Goal: Communication & Community: Participate in discussion

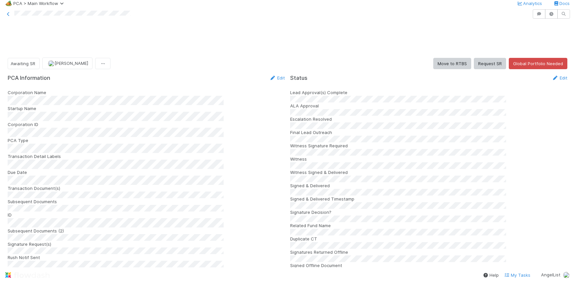
scroll to position [920, 0]
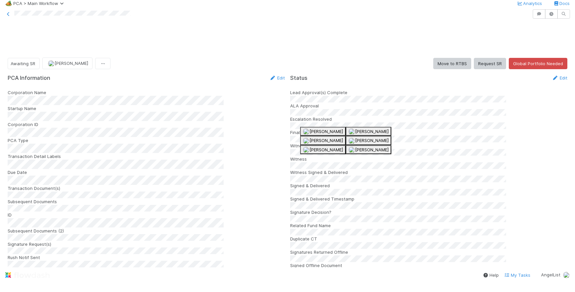
click at [321, 129] on span "[PERSON_NAME]" at bounding box center [326, 131] width 34 height 5
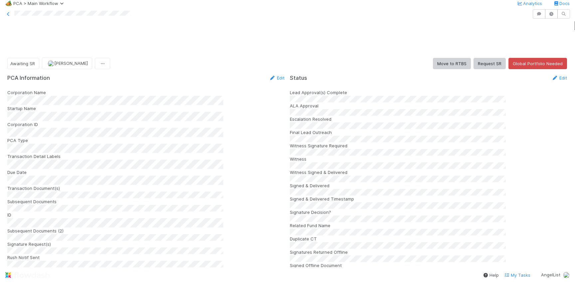
scroll to position [0, 0]
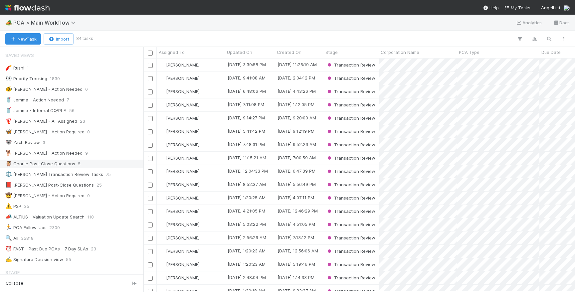
scroll to position [0, 0]
click at [80, 186] on div "📕 [PERSON_NAME] Post-Close Questions 25" at bounding box center [73, 185] width 136 height 8
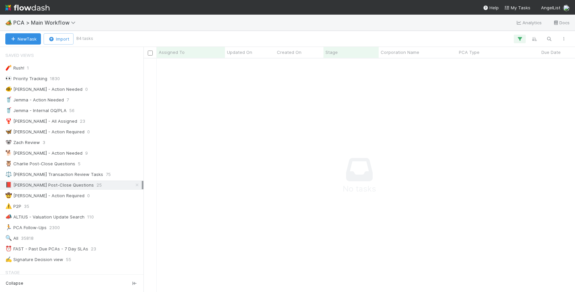
scroll to position [233, 431]
click at [29, 9] on img at bounding box center [27, 7] width 44 height 11
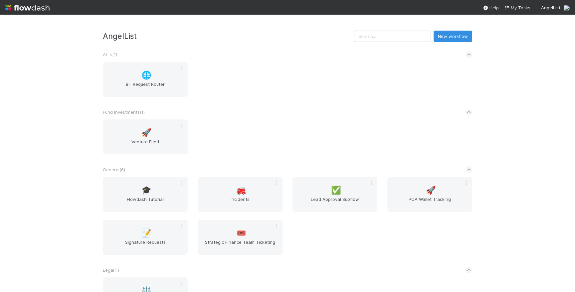
scroll to position [143, 0]
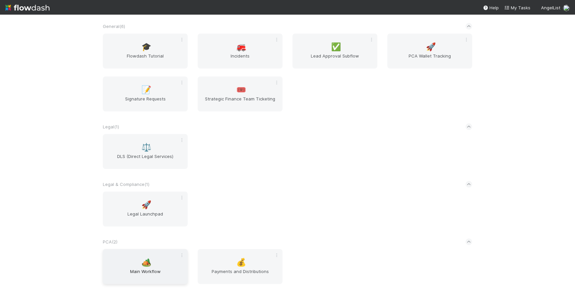
click at [163, 259] on div "🏕️ Main Workflow" at bounding box center [145, 266] width 85 height 35
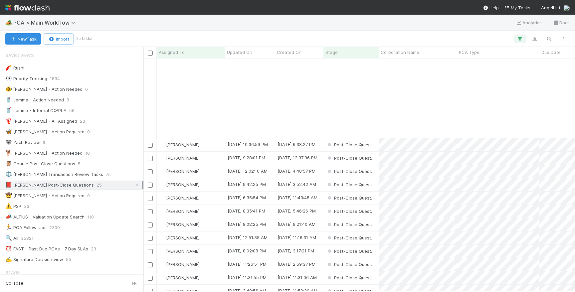
scroll to position [100, 0]
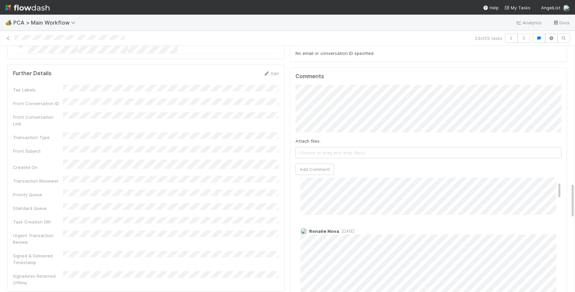
scroll to position [12, 0]
click at [316, 164] on button "Add Comment" at bounding box center [314, 169] width 39 height 11
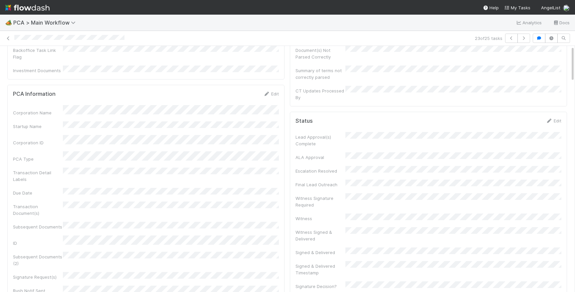
scroll to position [0, 0]
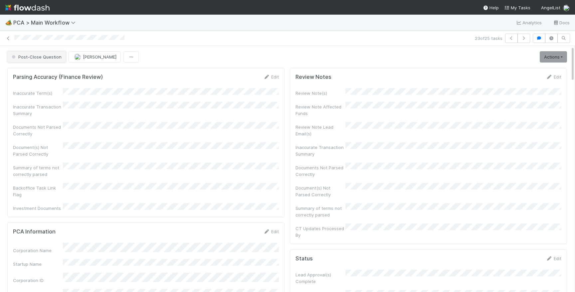
click at [25, 57] on span "Post-Close Question" at bounding box center [35, 56] width 51 height 5
click at [27, 10] on img at bounding box center [27, 7] width 44 height 11
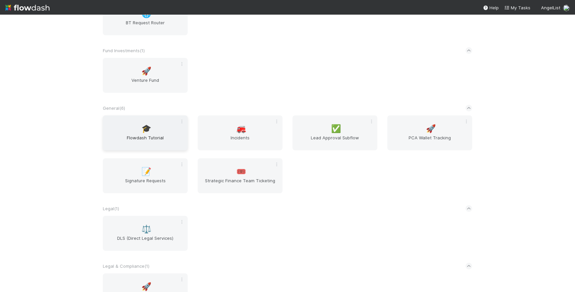
scroll to position [143, 0]
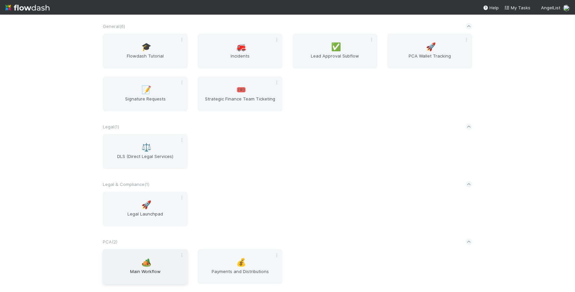
click at [144, 276] on span "Main Workflow" at bounding box center [144, 274] width 79 height 13
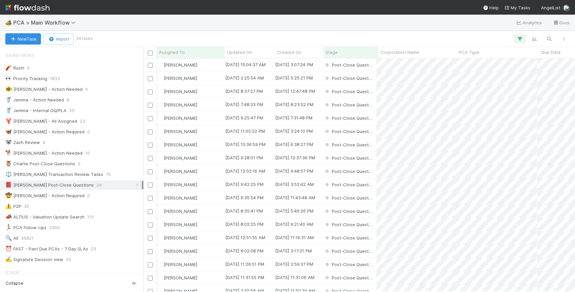
scroll to position [0, 2]
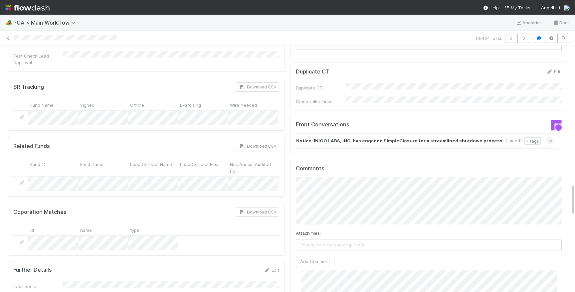
scroll to position [1059, 0]
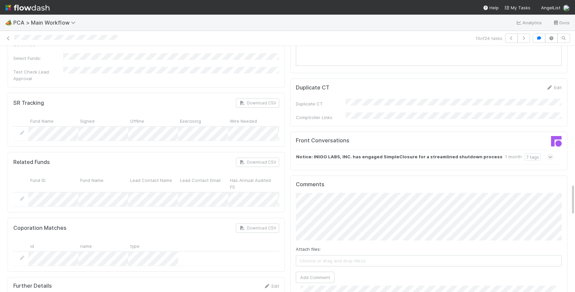
click at [546, 149] on div "Notice: INIGO LABS, INC. has engaged SimpleClosure for a streamlined shutdown p…" at bounding box center [425, 156] width 258 height 15
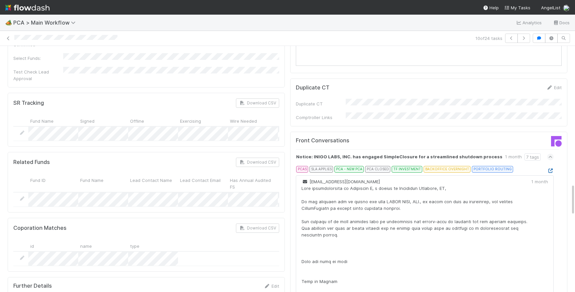
click at [549, 169] on icon at bounding box center [550, 171] width 7 height 4
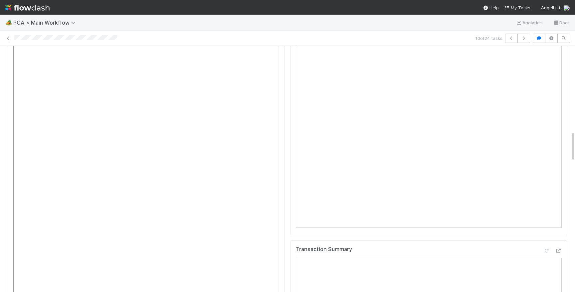
scroll to position [683, 0]
click at [555, 267] on icon at bounding box center [558, 269] width 7 height 4
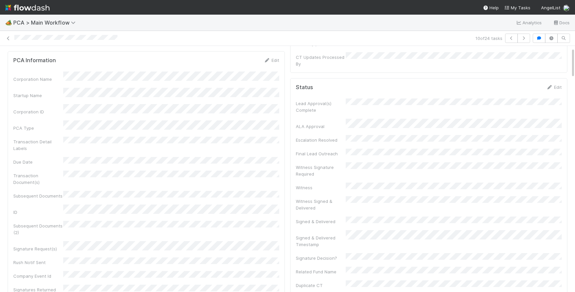
scroll to position [0, 0]
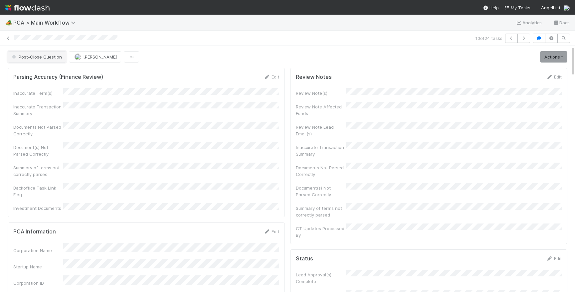
click at [47, 56] on span "Post-Close Question" at bounding box center [36, 56] width 51 height 5
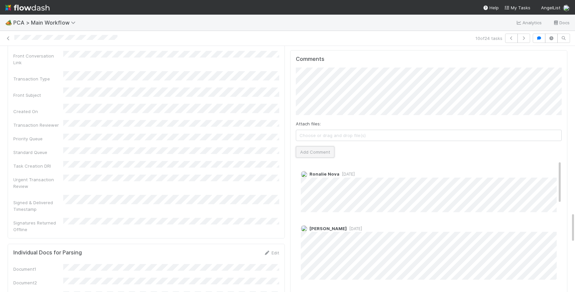
click at [332, 146] on button "Add Comment" at bounding box center [315, 151] width 39 height 11
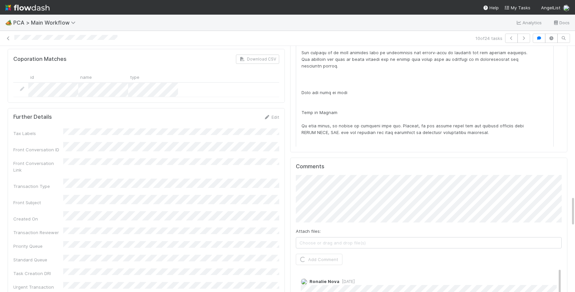
scroll to position [1196, 0]
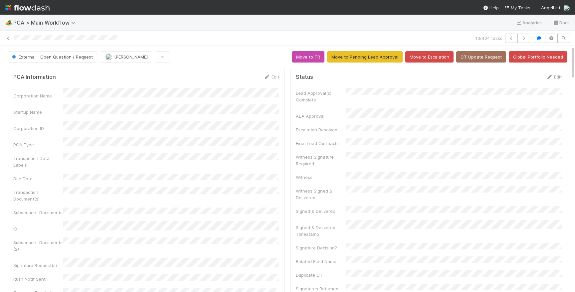
scroll to position [53, 0]
click at [27, 3] on img at bounding box center [27, 7] width 44 height 11
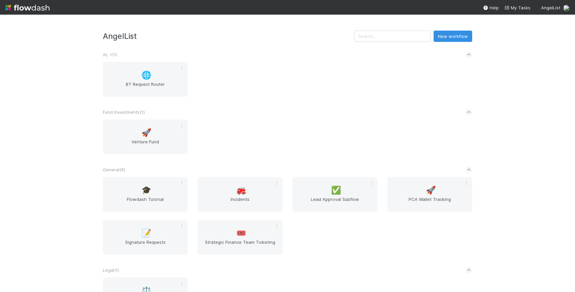
scroll to position [143, 0]
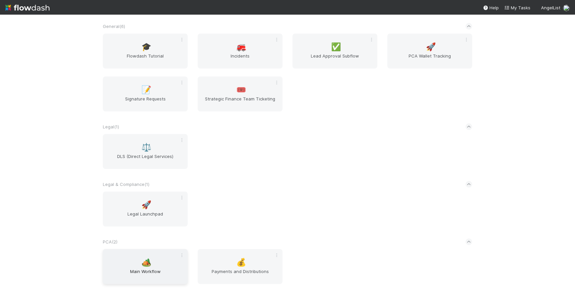
click at [164, 249] on div "🏕️ Main Workflow" at bounding box center [145, 266] width 85 height 35
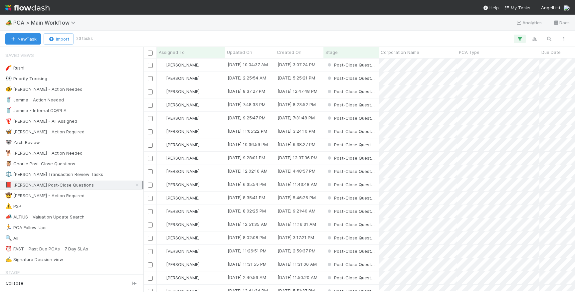
scroll to position [233, 431]
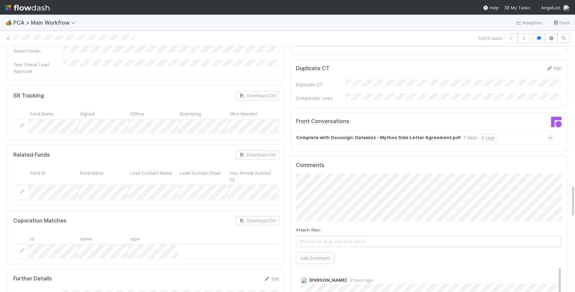
scroll to position [1039, 0]
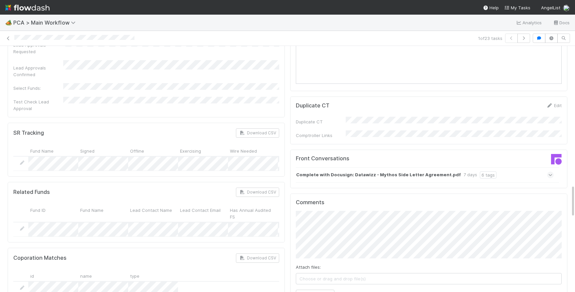
click at [505, 167] on div "Complete with Docusign: Datawizz - Mythos Side Letter Agreement.pdf 7 days 6 ta…" at bounding box center [425, 174] width 258 height 15
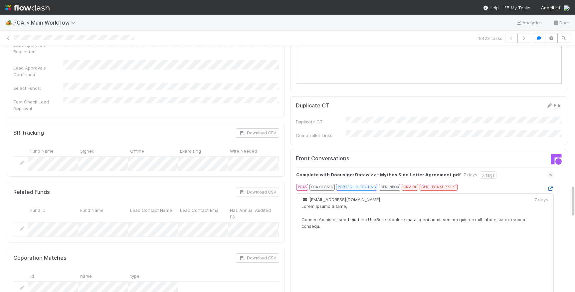
click at [552, 187] on icon at bounding box center [550, 189] width 7 height 4
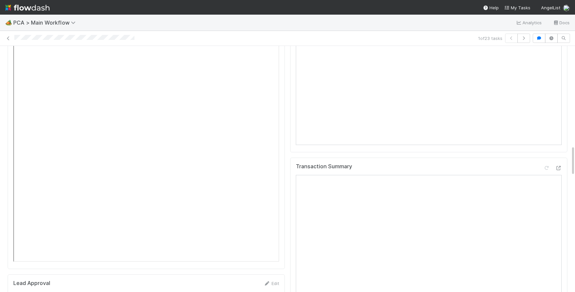
scroll to position [735, 0]
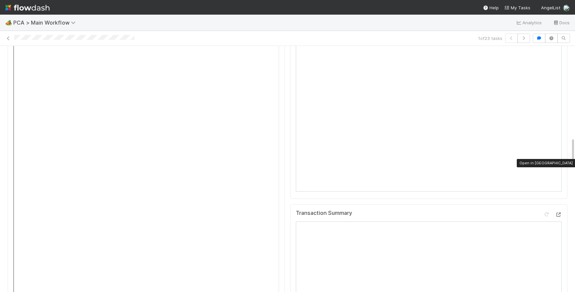
click at [559, 213] on icon at bounding box center [558, 215] width 7 height 4
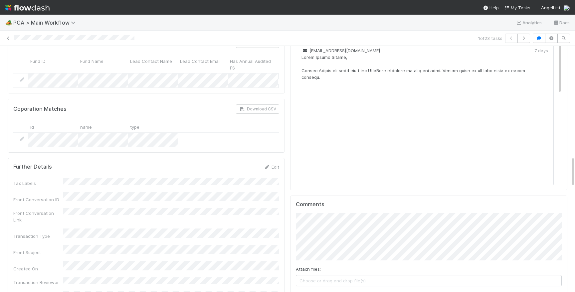
scroll to position [1216, 0]
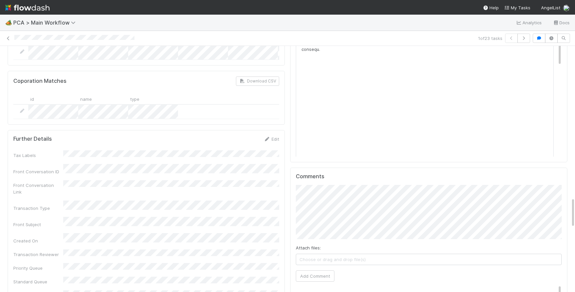
click at [306, 270] on button "Add Comment" at bounding box center [315, 275] width 39 height 11
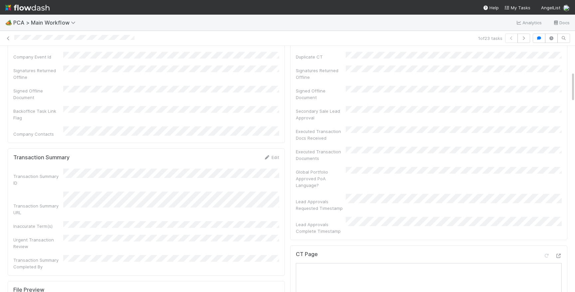
scroll to position [0, 0]
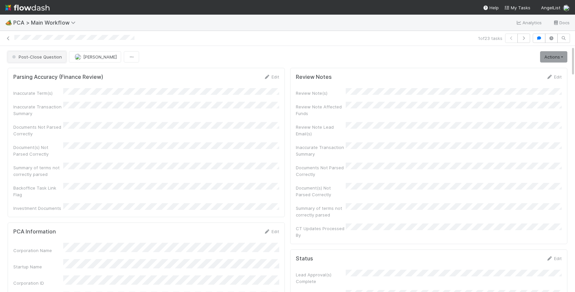
click at [31, 54] on button "Post-Close Question" at bounding box center [37, 56] width 59 height 11
click at [35, 1] on link at bounding box center [27, 7] width 44 height 15
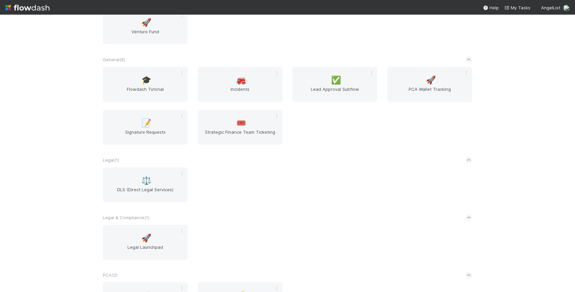
scroll to position [143, 0]
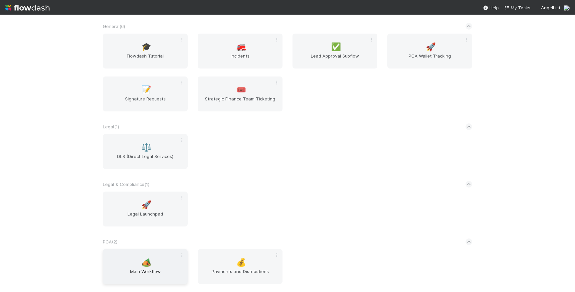
click at [176, 267] on div "🏕️ Main Workflow" at bounding box center [145, 266] width 85 height 35
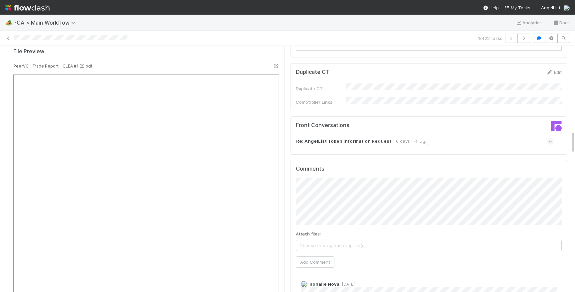
scroll to position [777, 0]
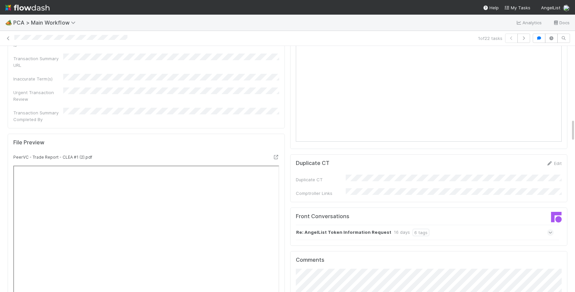
click at [462, 225] on div "Re: AngelList Token Information Request 16 days 6 tags" at bounding box center [425, 232] width 258 height 15
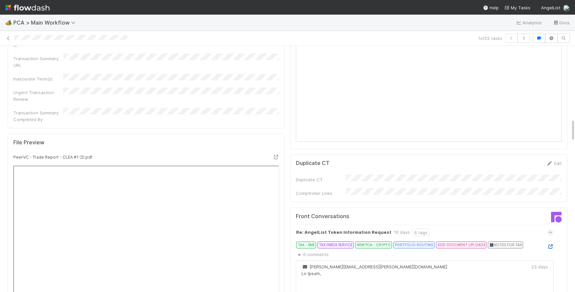
click at [550, 244] on icon at bounding box center [550, 246] width 7 height 4
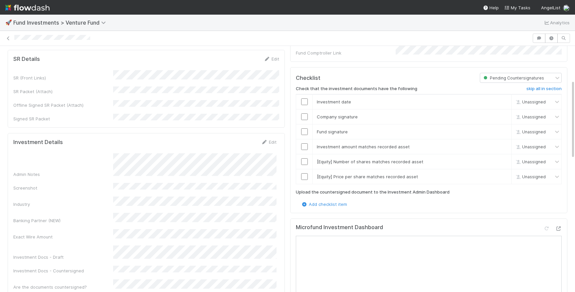
scroll to position [104, 0]
